Goal: Information Seeking & Learning: Find specific page/section

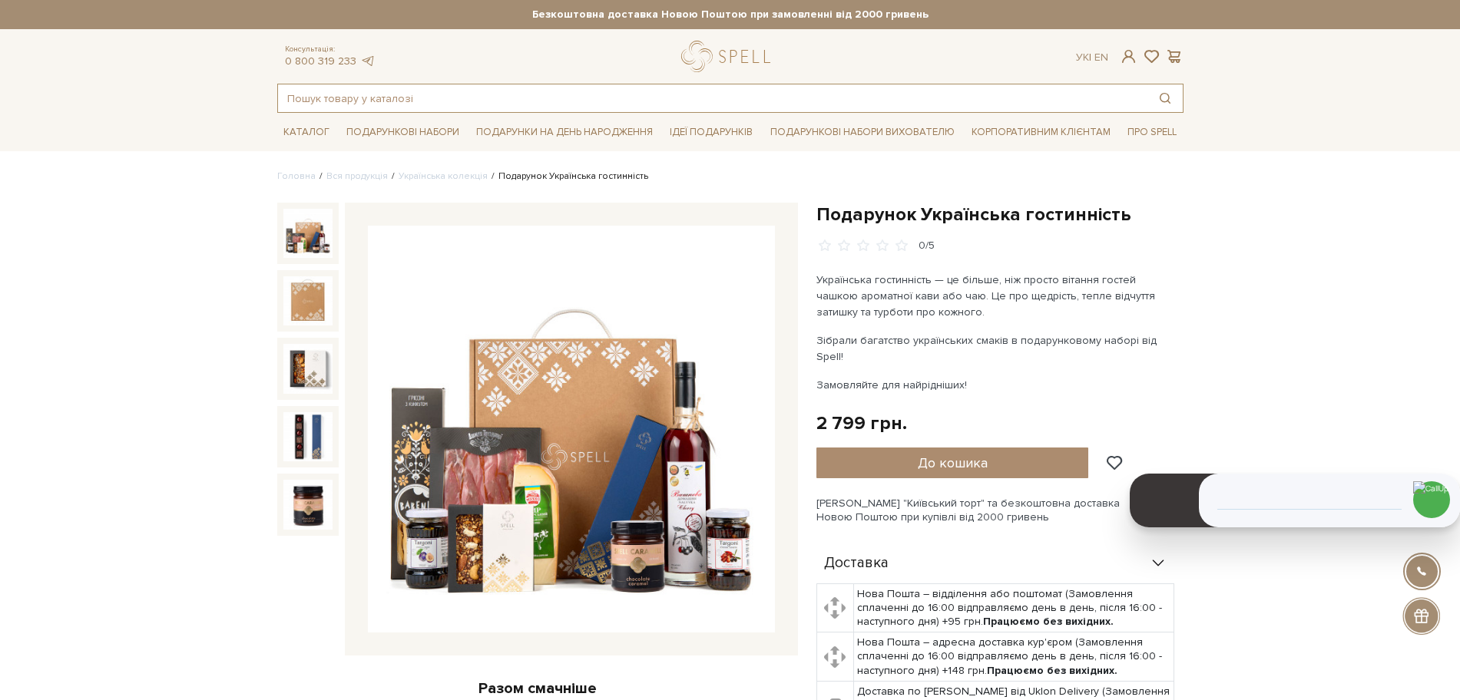
click at [583, 99] on input "text" at bounding box center [712, 98] width 869 height 28
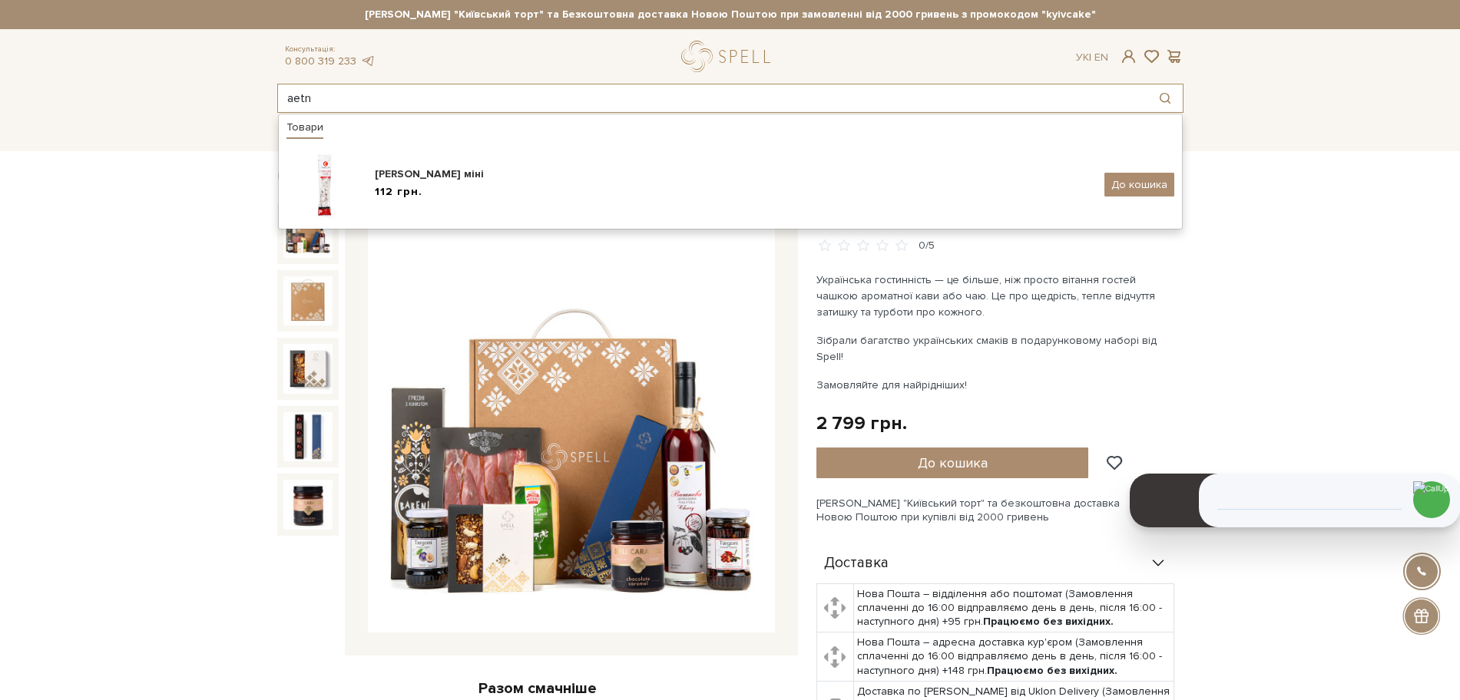
type input "aetn"
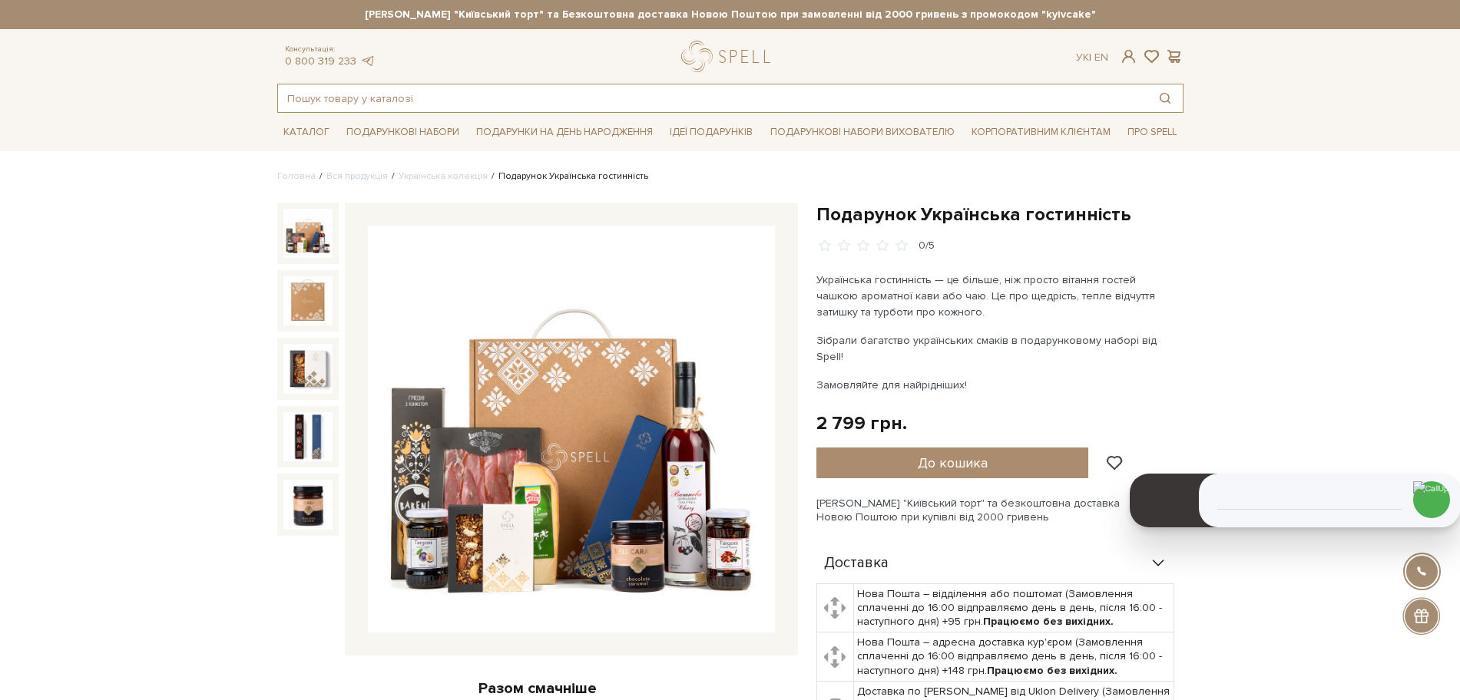
click at [352, 110] on input "text" at bounding box center [712, 98] width 869 height 28
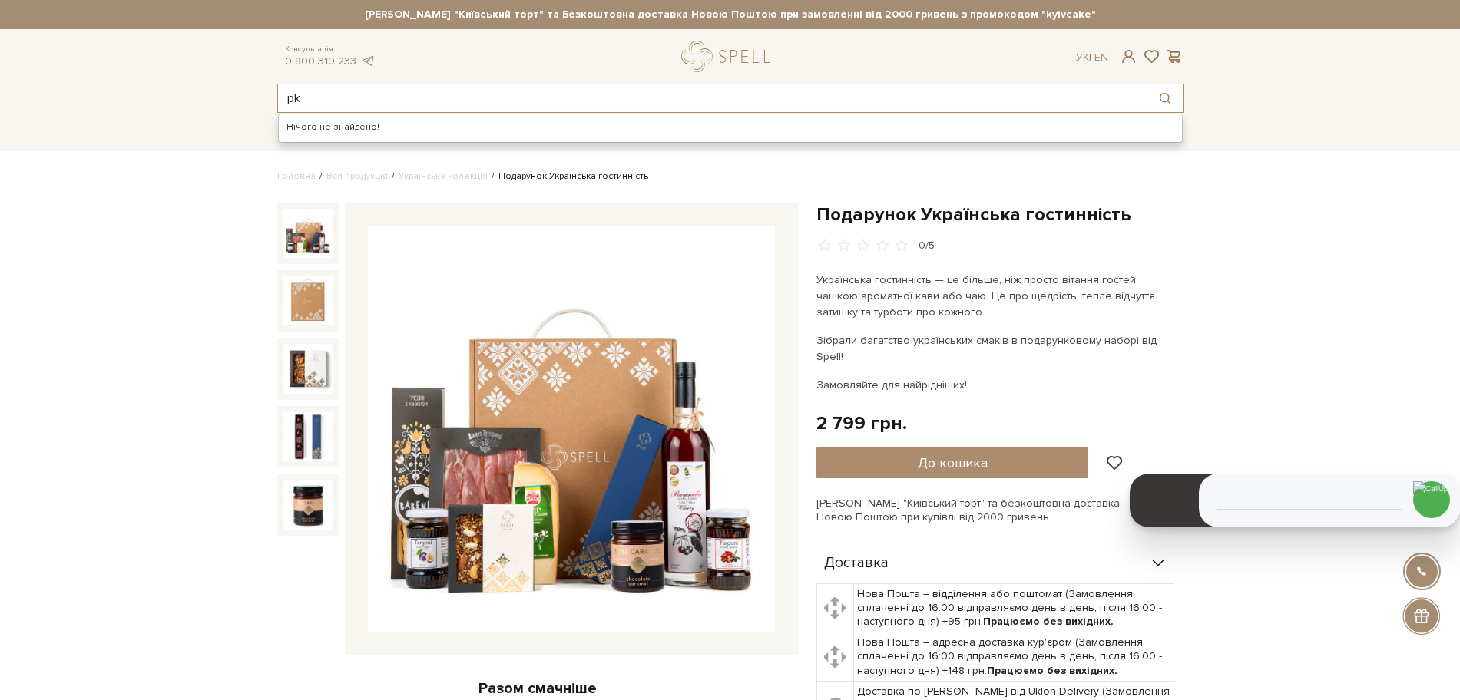
type input "p"
type input "х"
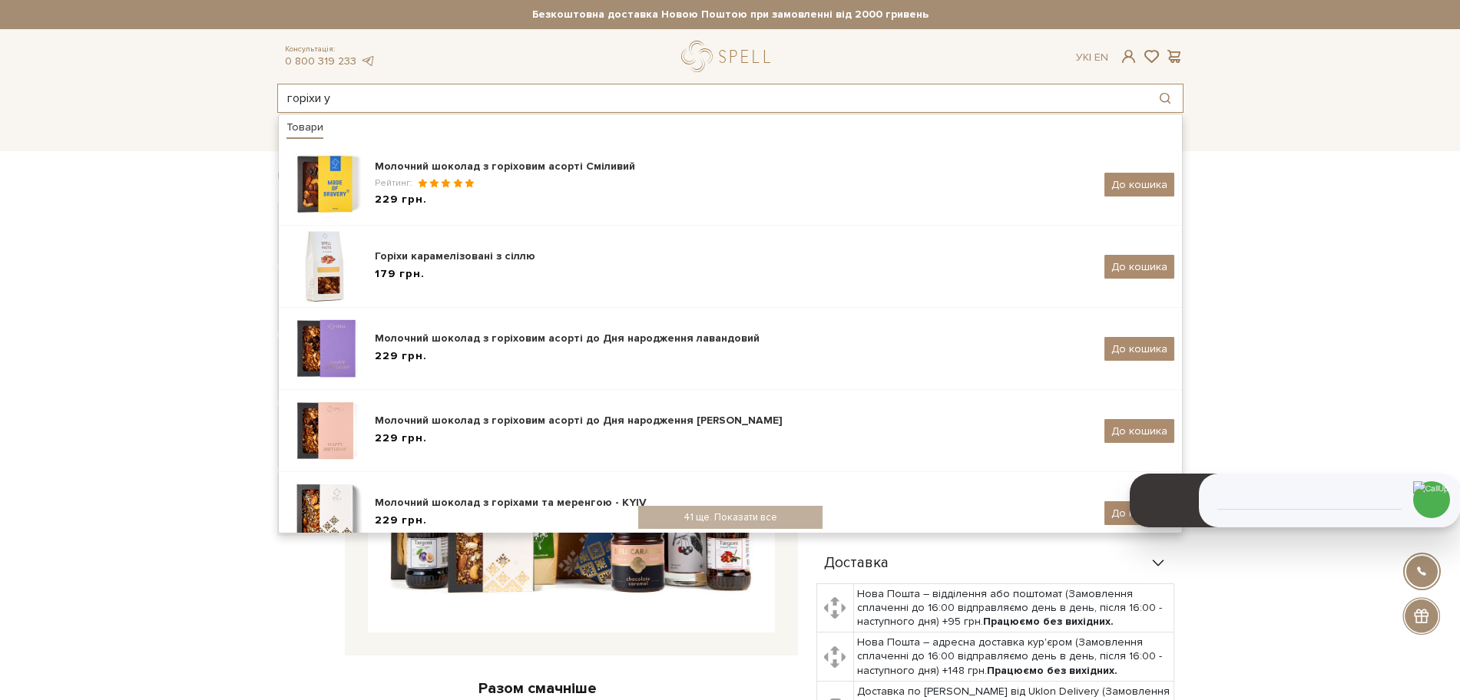
type input "горіхи у"
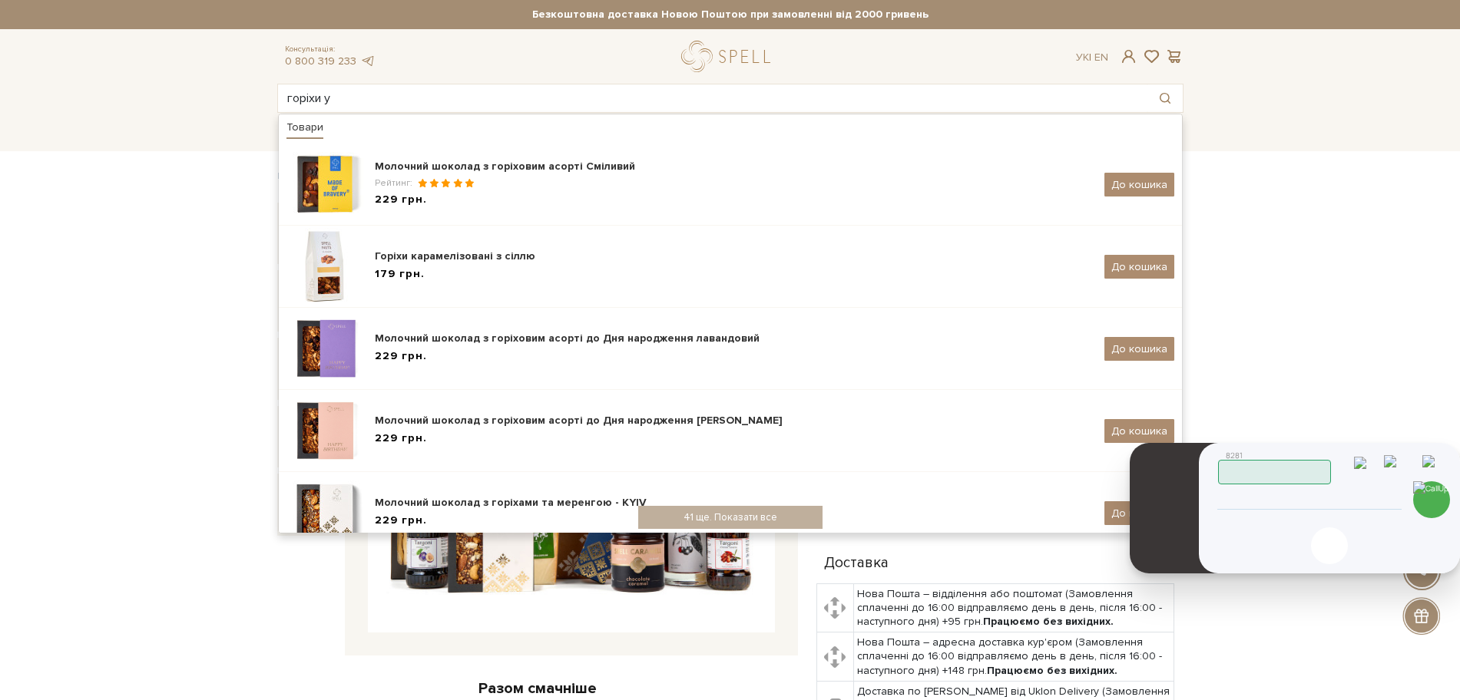
click at [1334, 501] on input "tel" at bounding box center [1309, 500] width 157 height 18
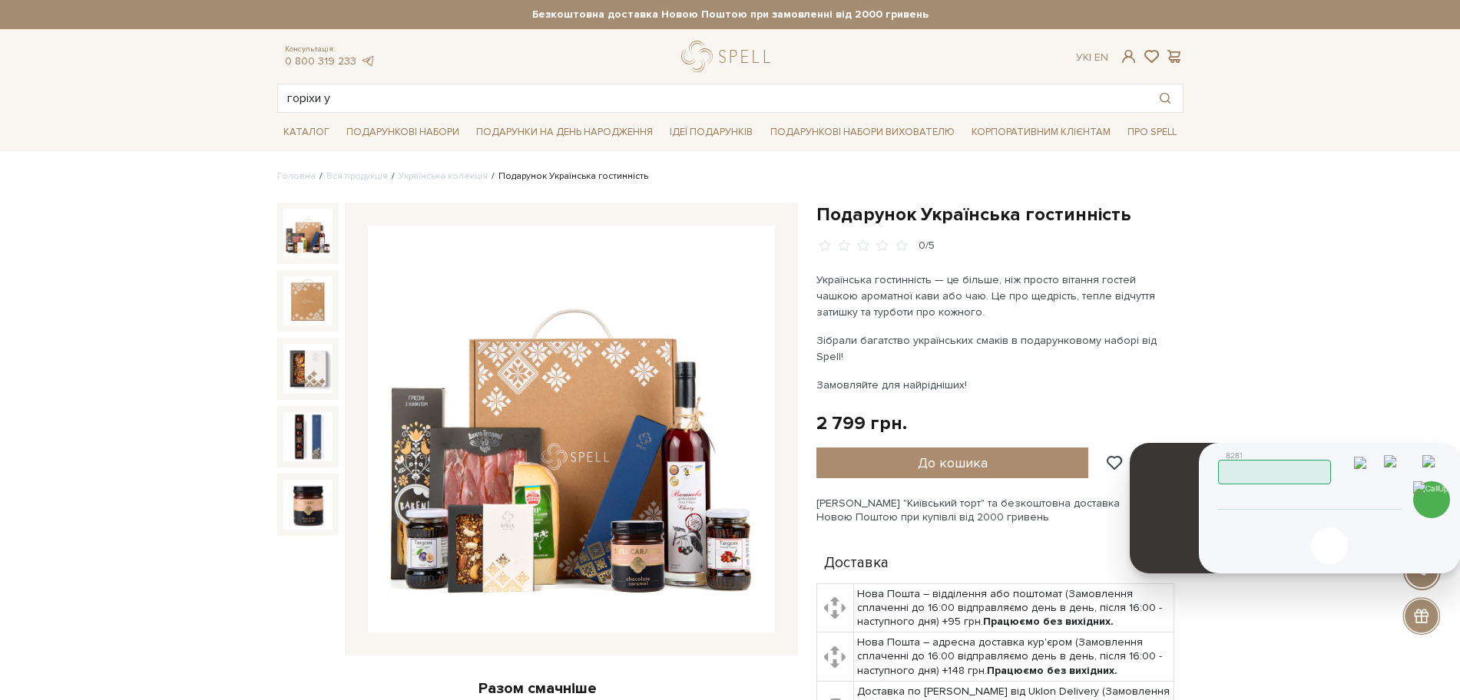
type input "+380935655747"
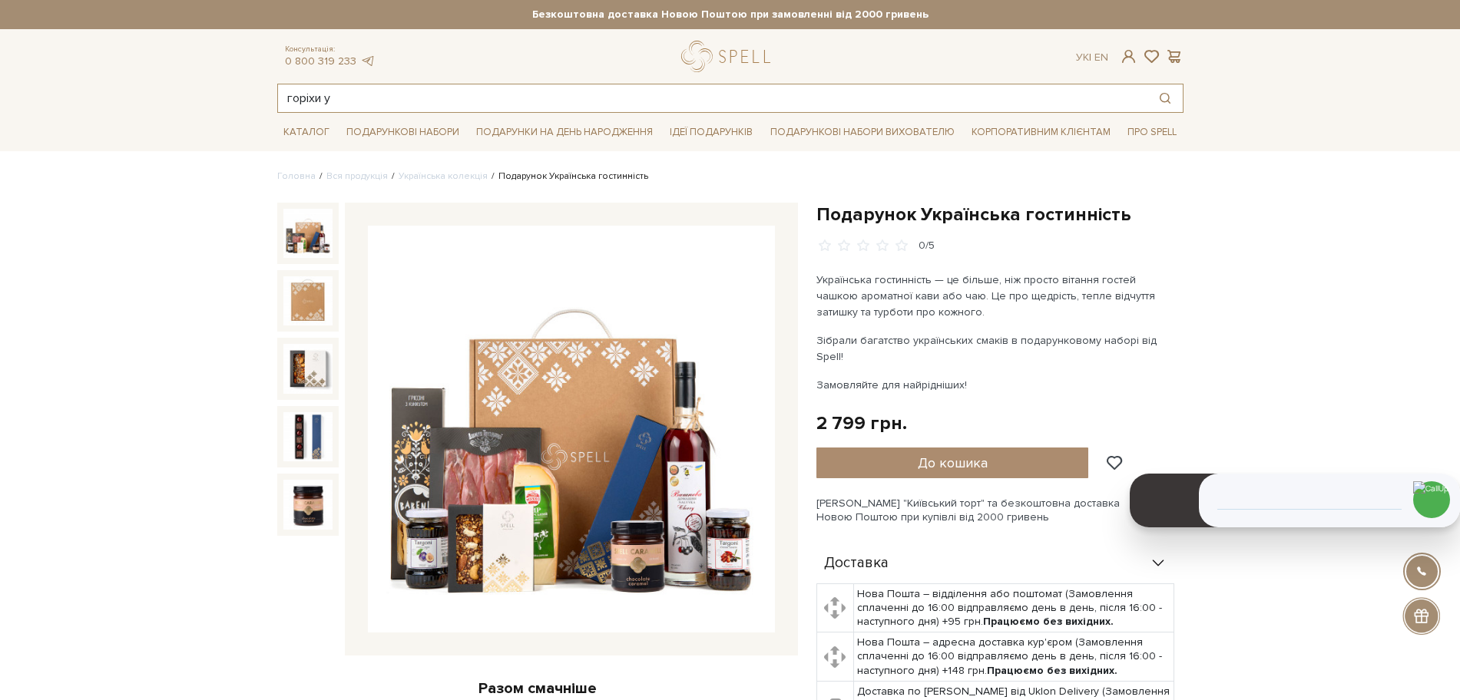
click at [515, 97] on input "горіхи у" at bounding box center [712, 98] width 869 height 28
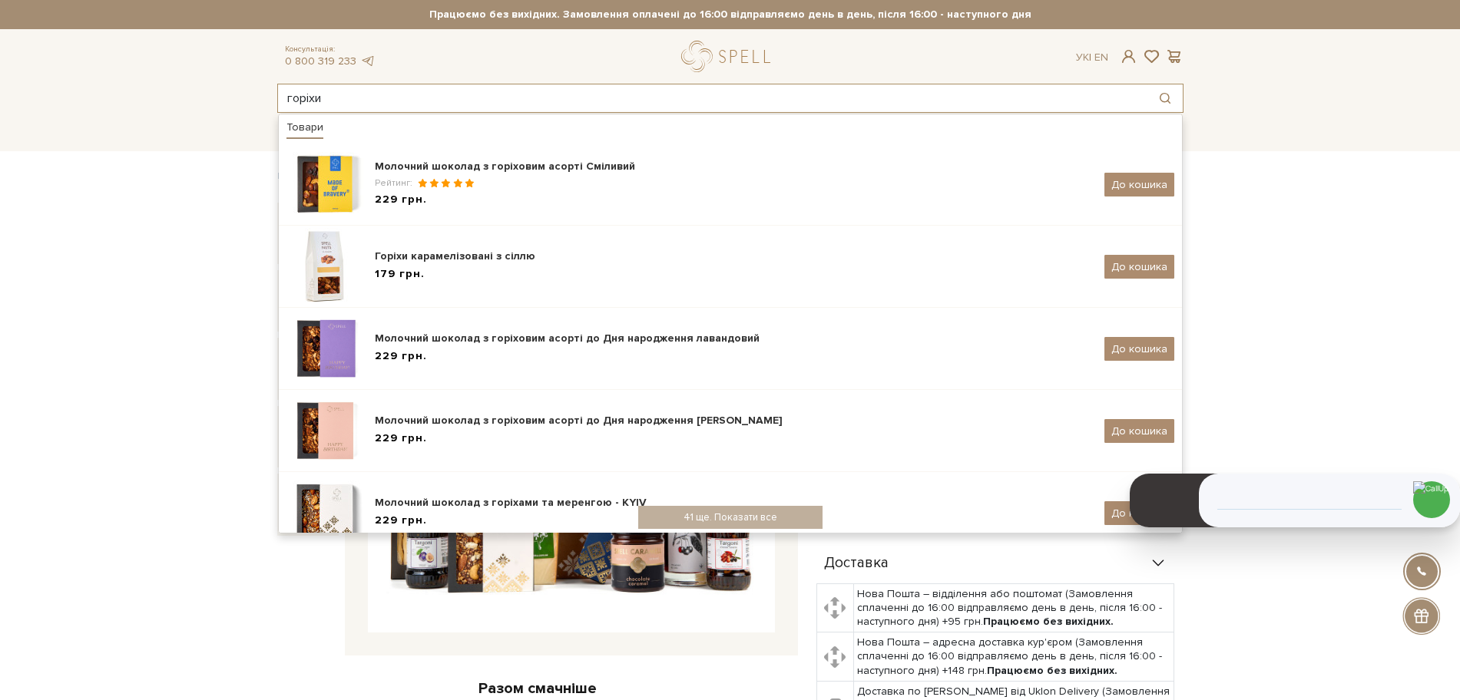
type input "горіхи"
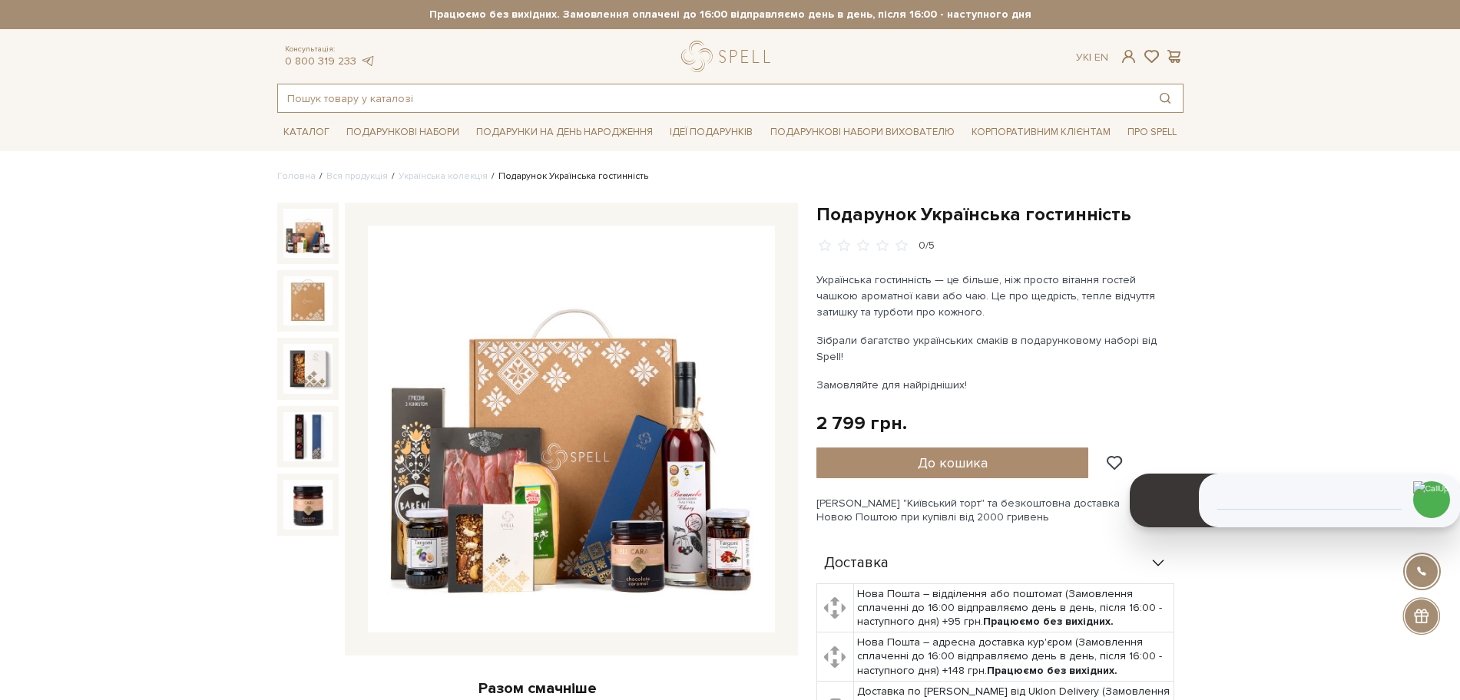
click at [476, 91] on input "text" at bounding box center [712, 98] width 869 height 28
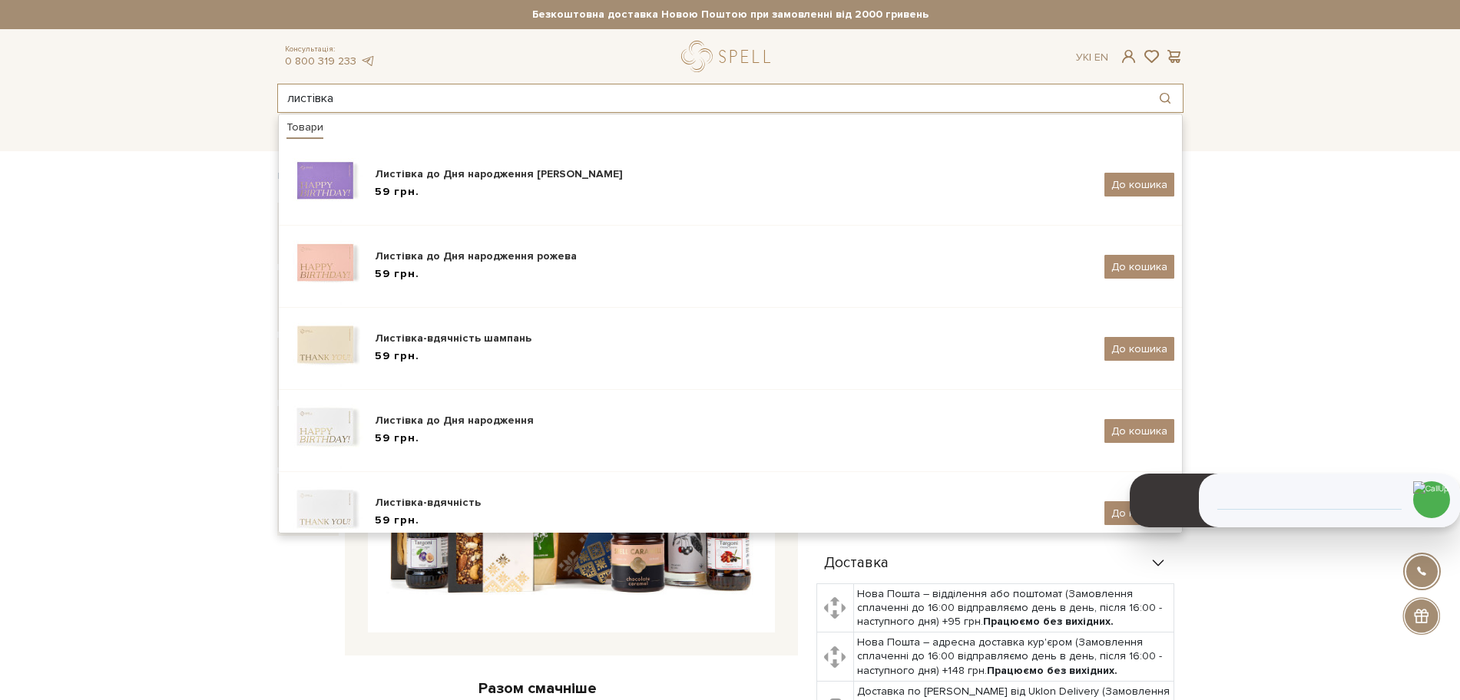
type input "листівка"
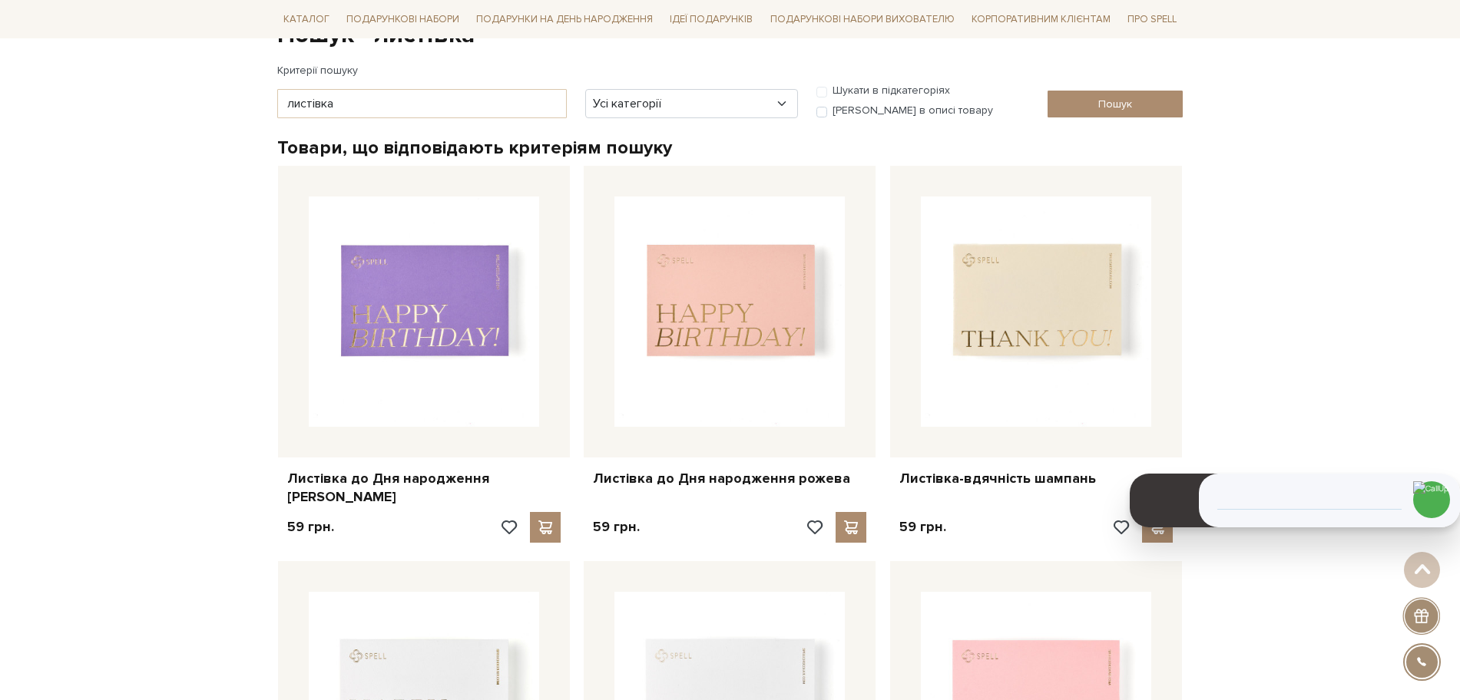
scroll to position [170, 0]
